Goal: Find contact information: Find contact information

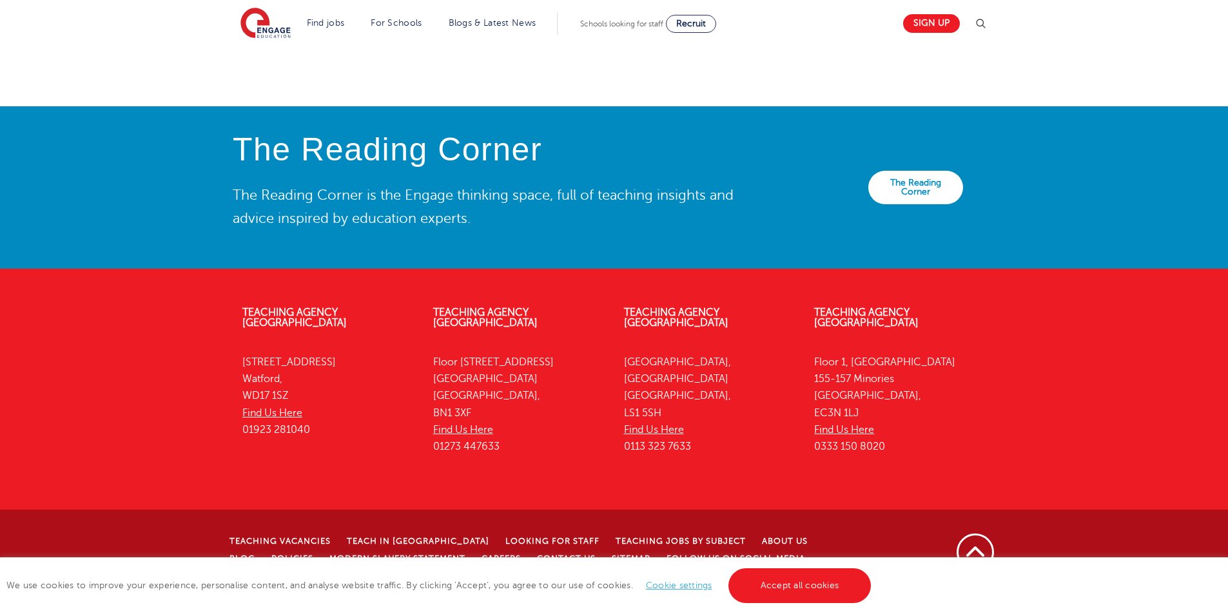
scroll to position [2798, 0]
click at [897, 329] on link "Teaching Agency [GEOGRAPHIC_DATA]" at bounding box center [866, 318] width 104 height 22
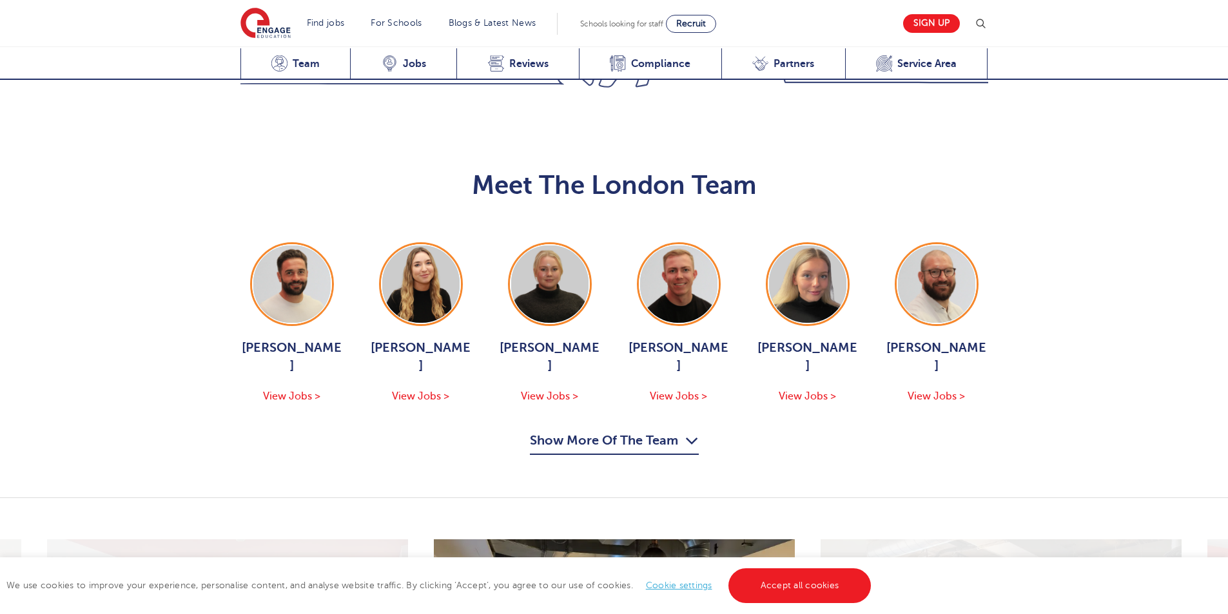
scroll to position [1289, 0]
click at [625, 431] on button "Show More Of The Team" at bounding box center [614, 443] width 169 height 24
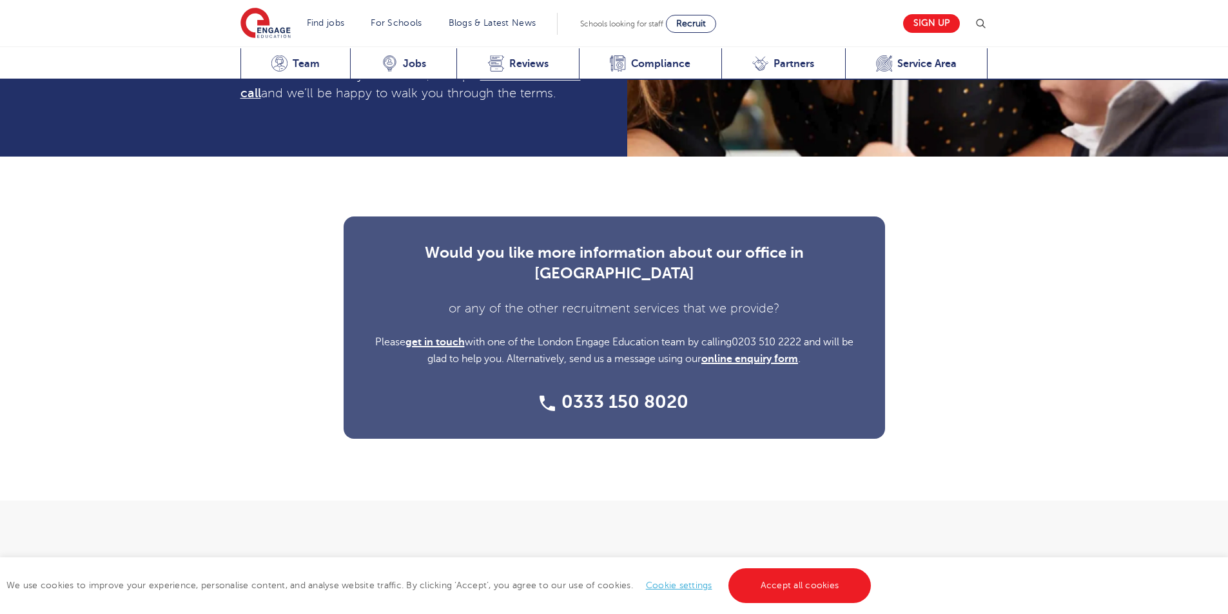
scroll to position [4578, 0]
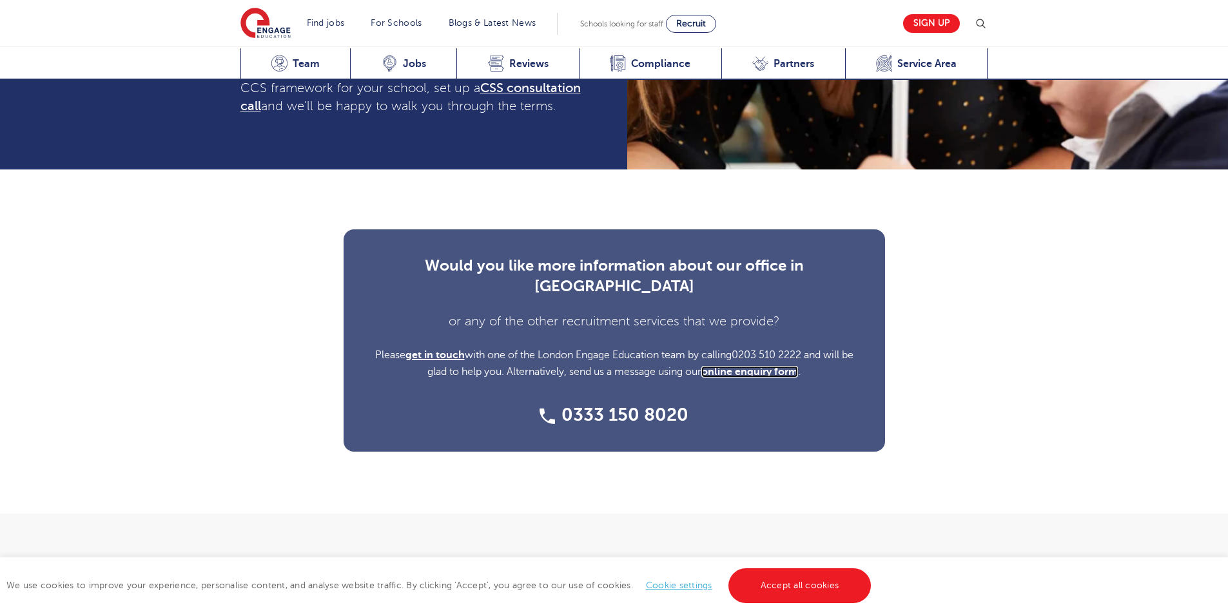
click at [749, 366] on link "online enquiry form" at bounding box center [749, 372] width 97 height 12
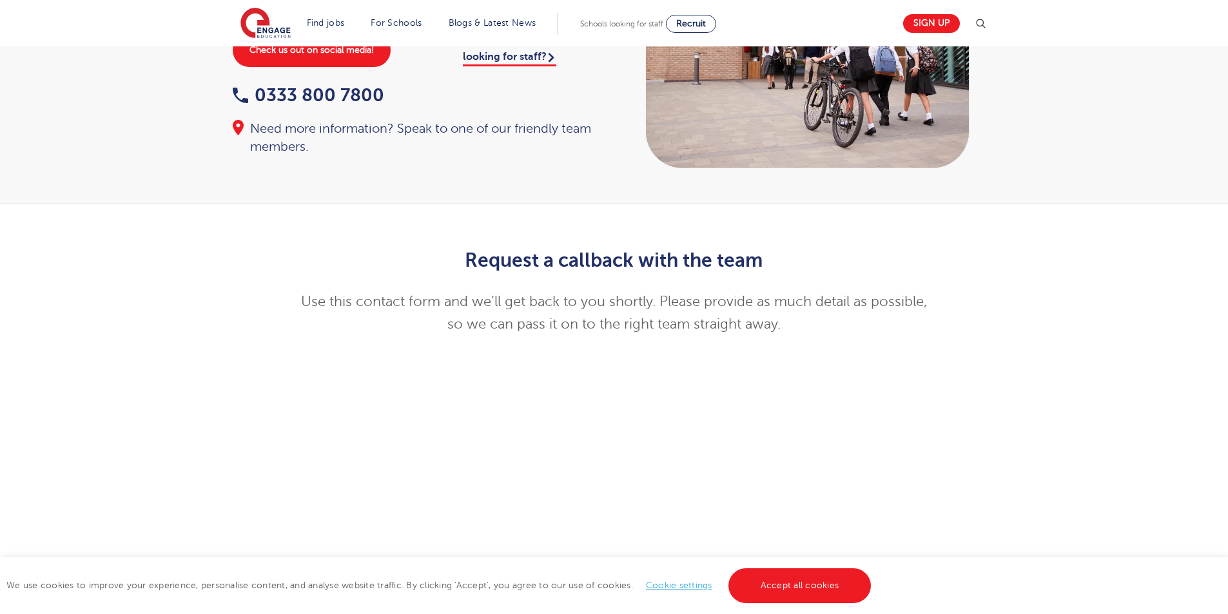
scroll to position [129, 0]
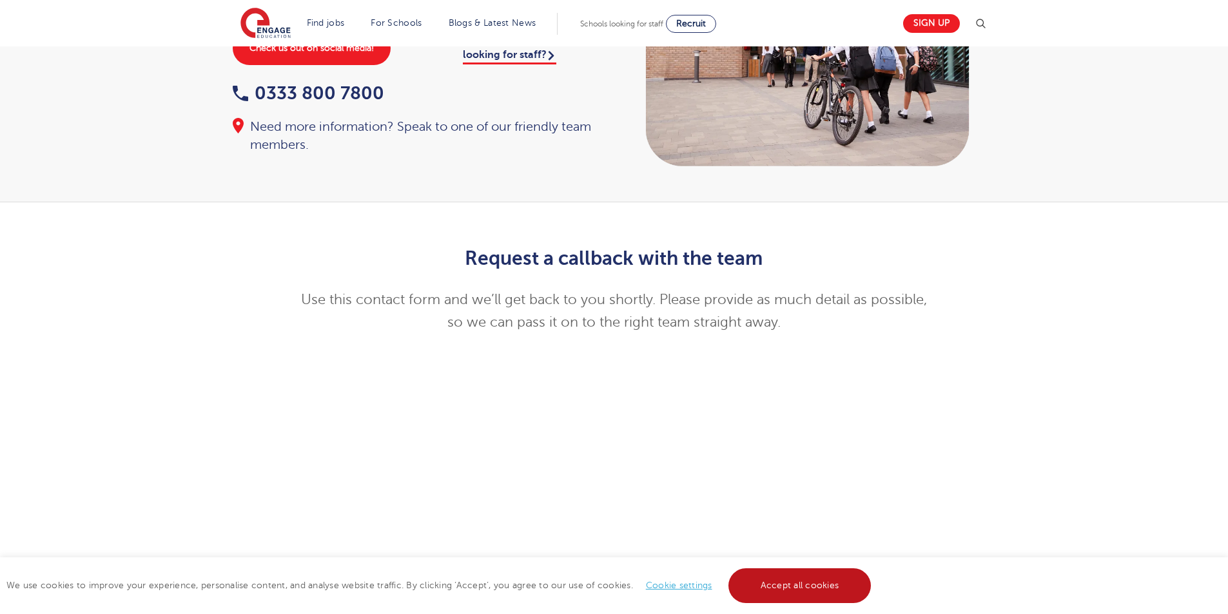
click at [788, 579] on link "Accept all cookies" at bounding box center [799, 586] width 143 height 35
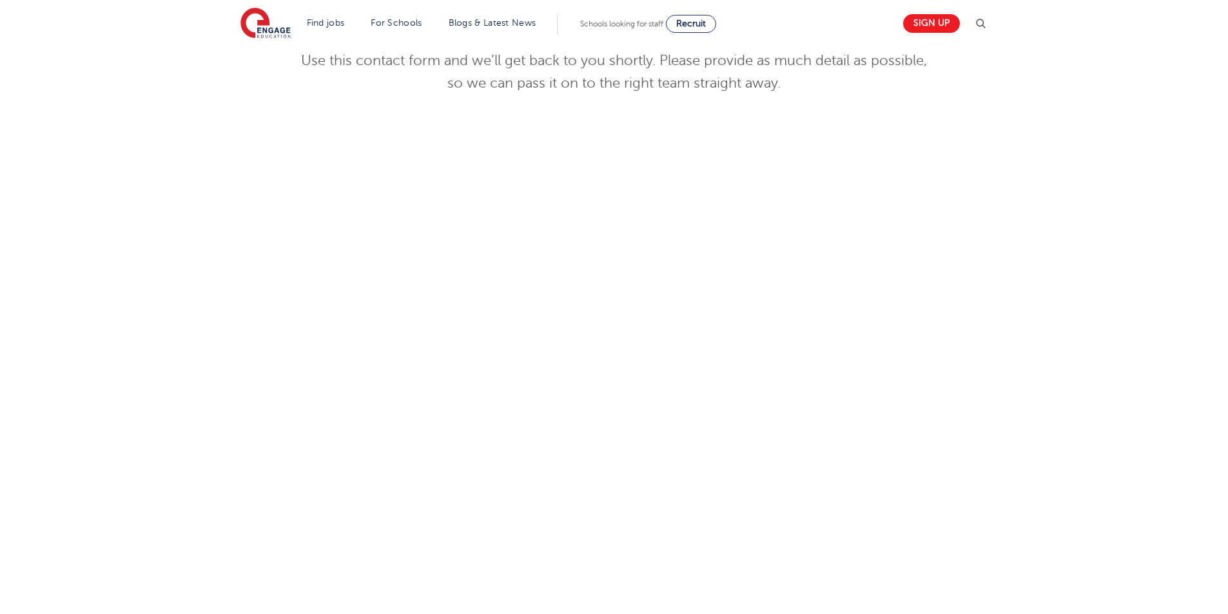
scroll to position [451, 0]
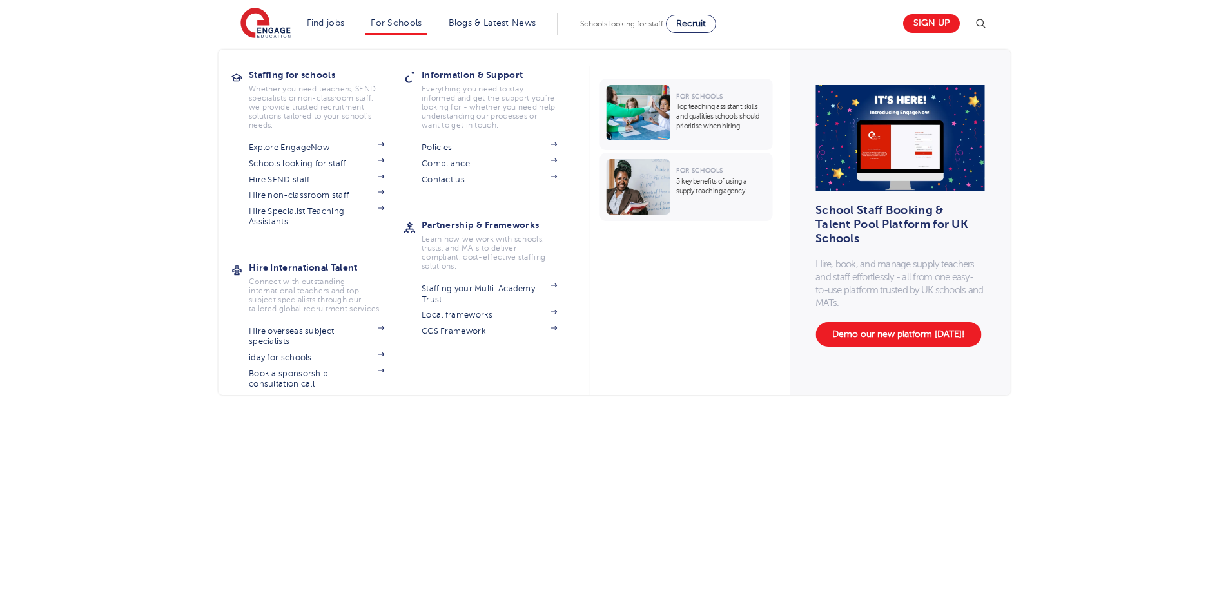
click at [407, 28] on li "For Schools Staffing for schools Whether you need teachers, SEND specialists or…" at bounding box center [395, 24] width 61 height 22
click at [318, 148] on link "Explore EngageNow" at bounding box center [316, 147] width 135 height 10
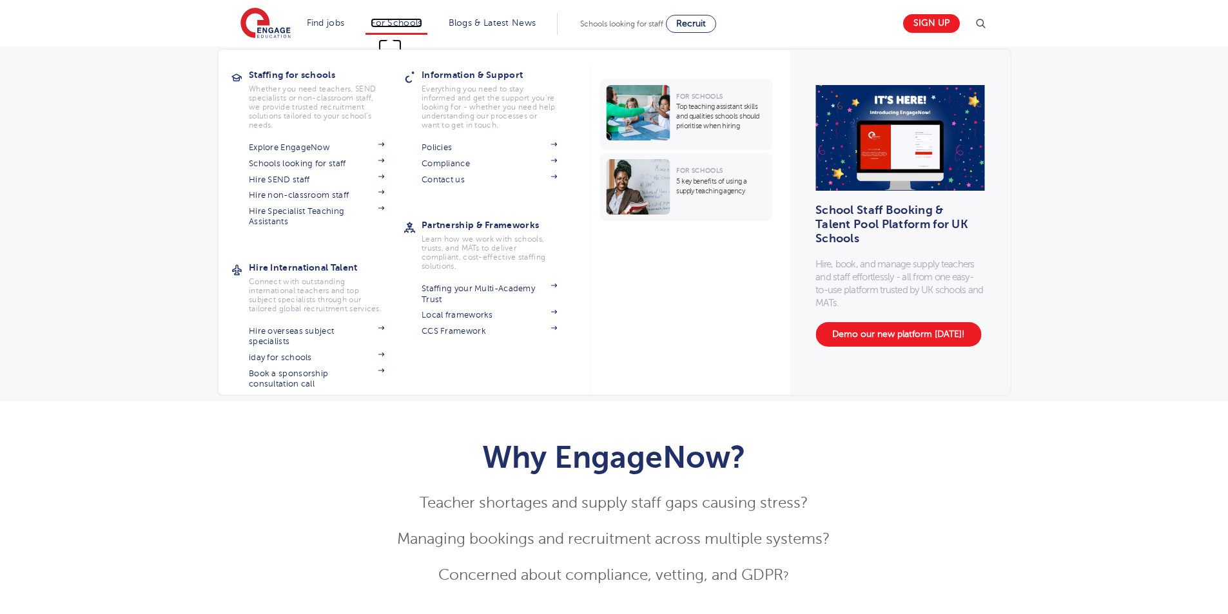
click at [388, 24] on link "For Schools" at bounding box center [396, 23] width 51 height 10
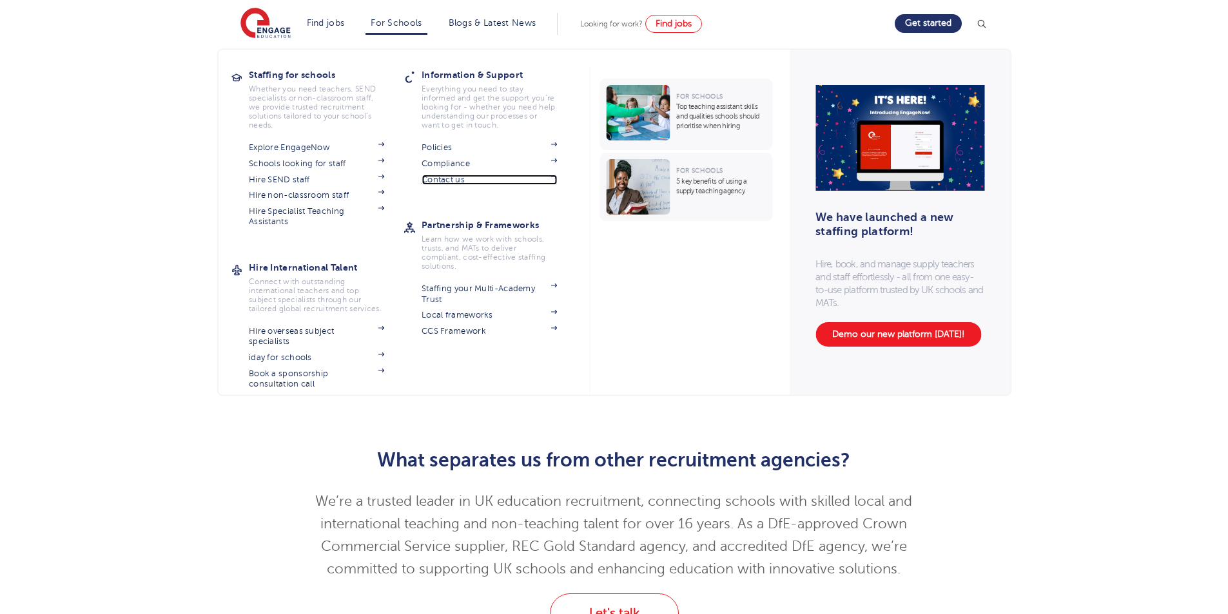
click at [458, 180] on link "Contact us" at bounding box center [489, 180] width 135 height 10
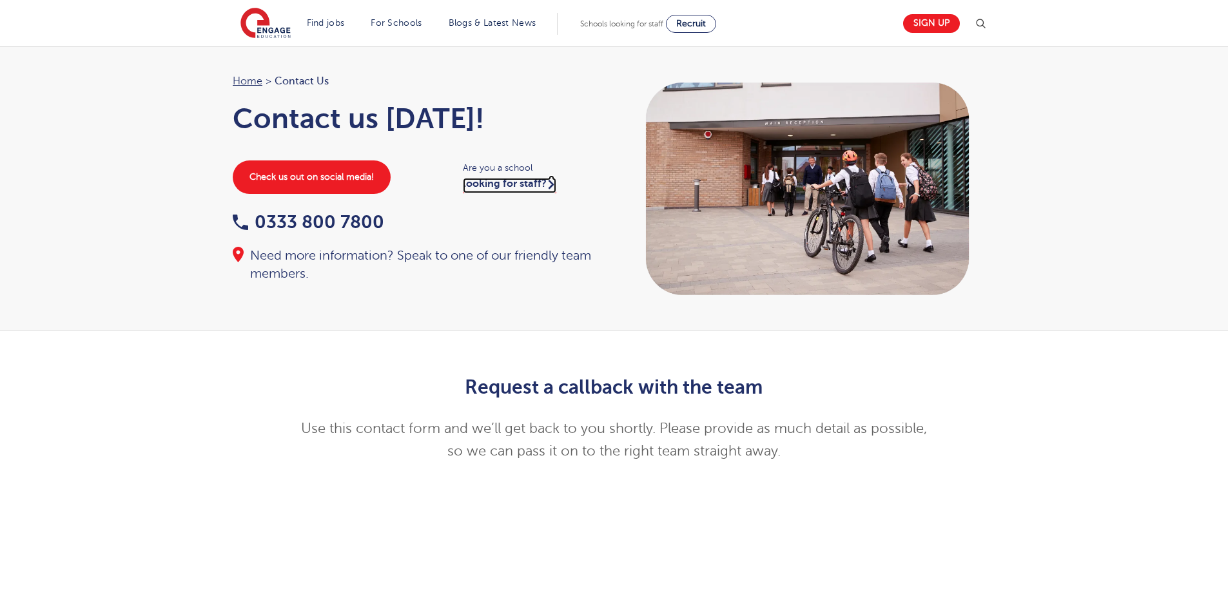
click at [500, 186] on link "looking for staff?" at bounding box center [509, 185] width 93 height 15
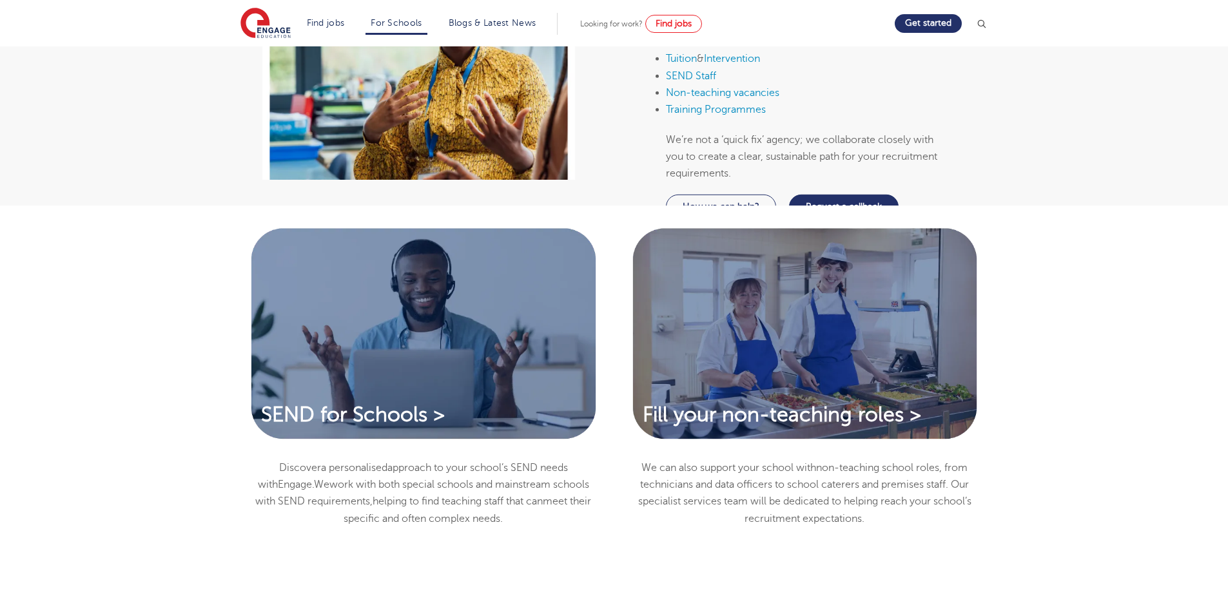
scroll to position [709, 0]
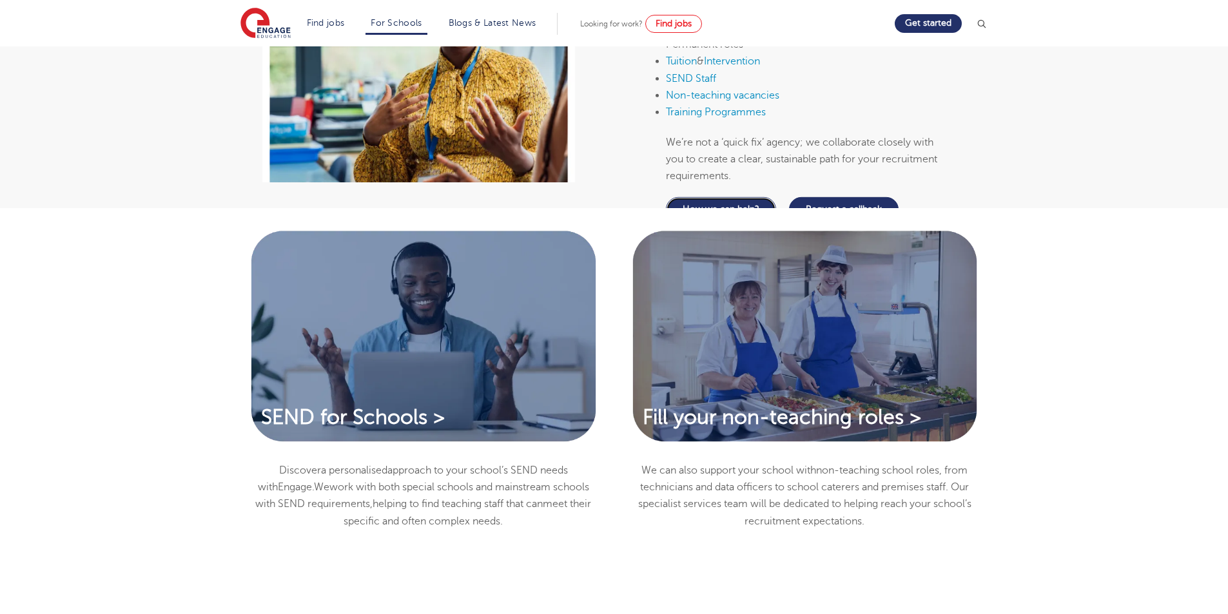
click at [693, 222] on link "How we can help?" at bounding box center [721, 209] width 110 height 24
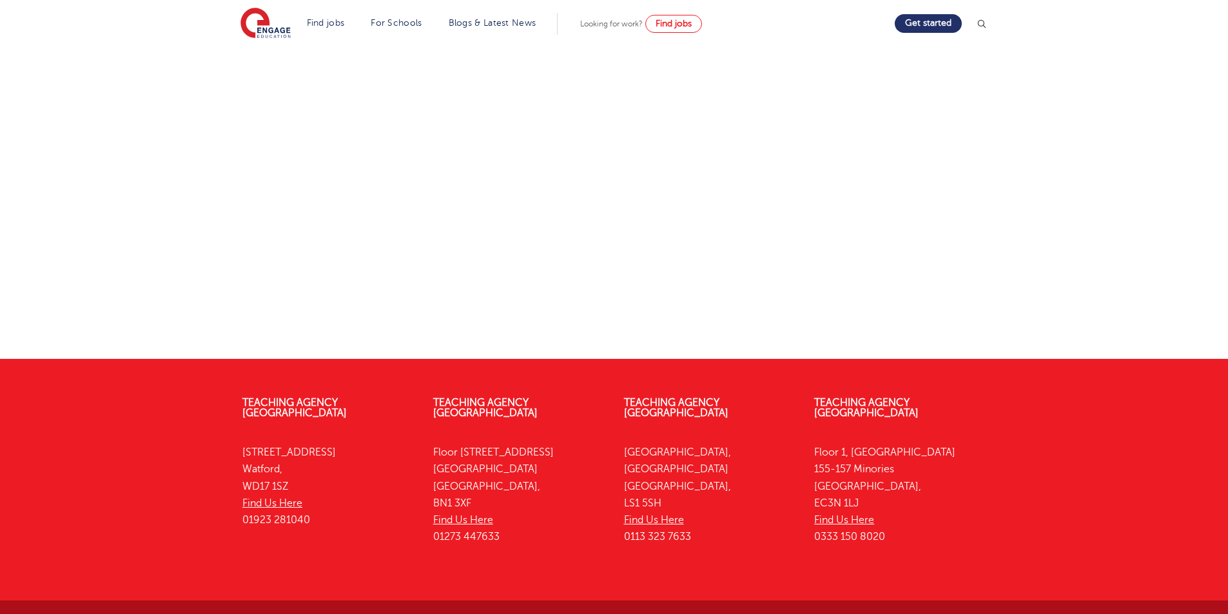
scroll to position [561, 0]
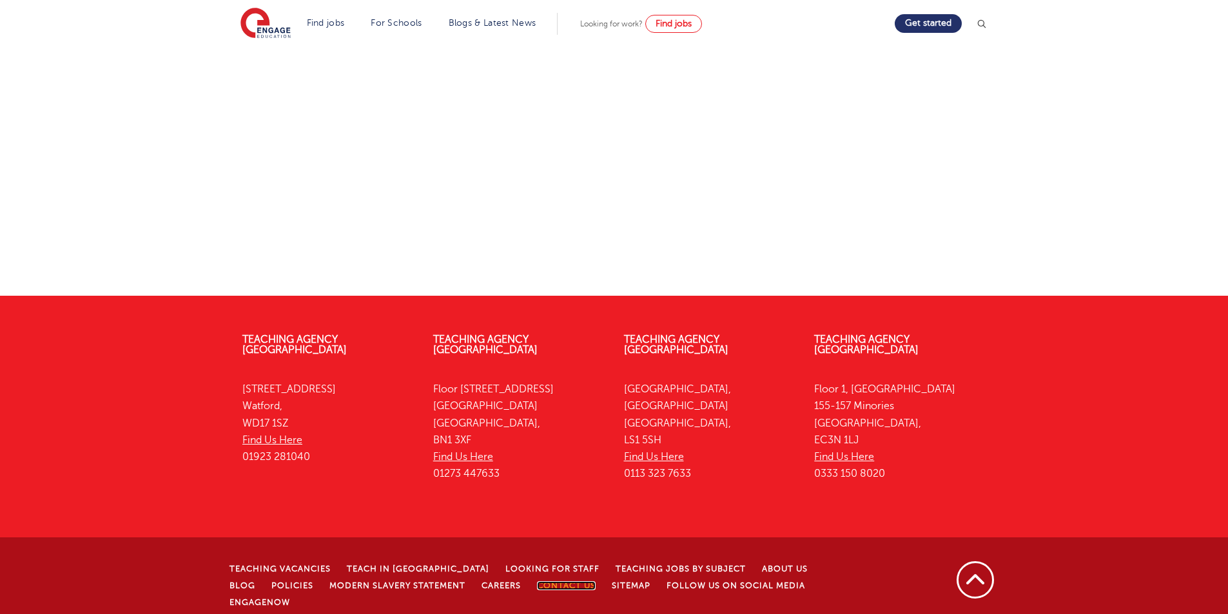
click at [537, 581] on link "Contact Us" at bounding box center [566, 585] width 59 height 9
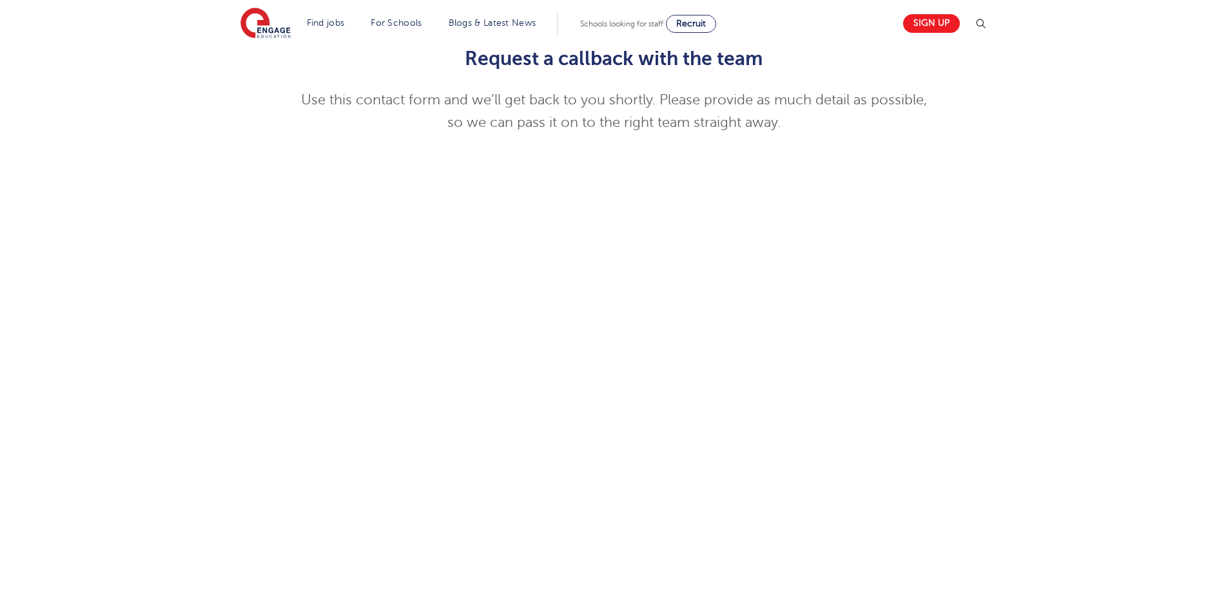
scroll to position [321, 0]
